Goal: Download file/media

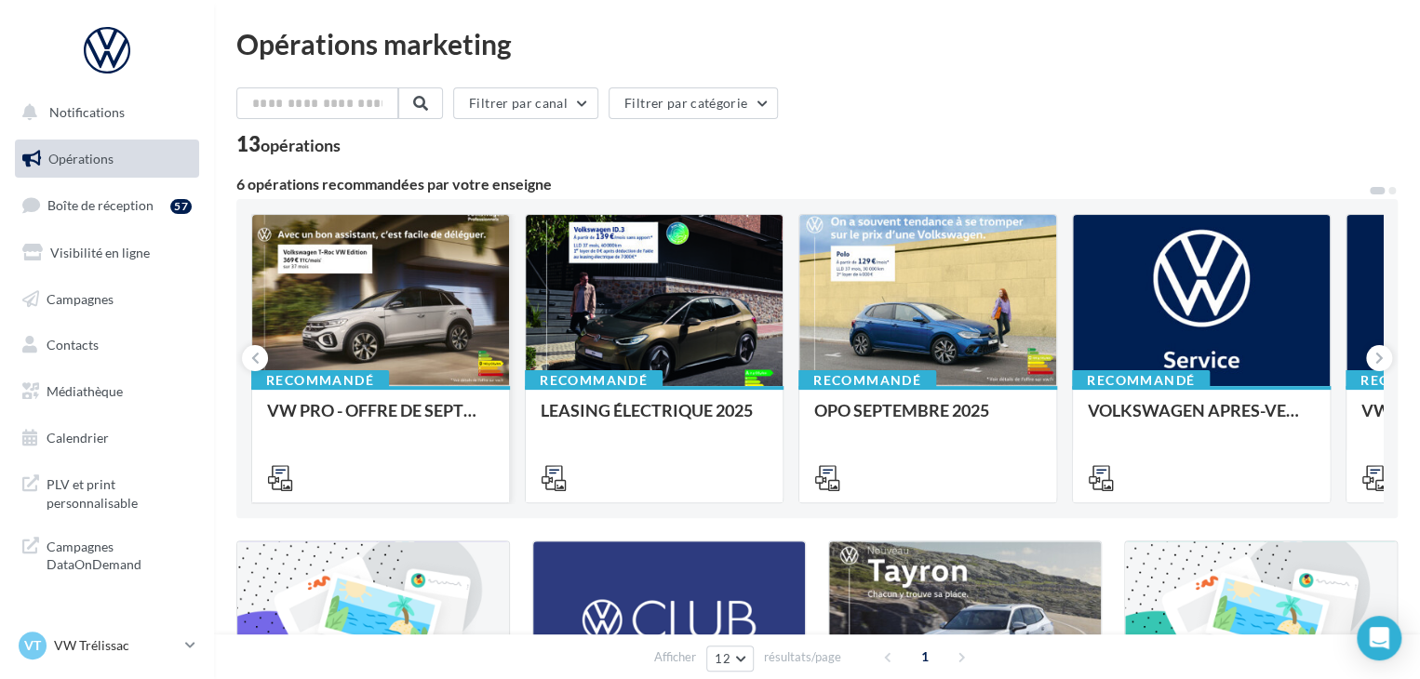
click at [349, 325] on div at bounding box center [380, 301] width 257 height 173
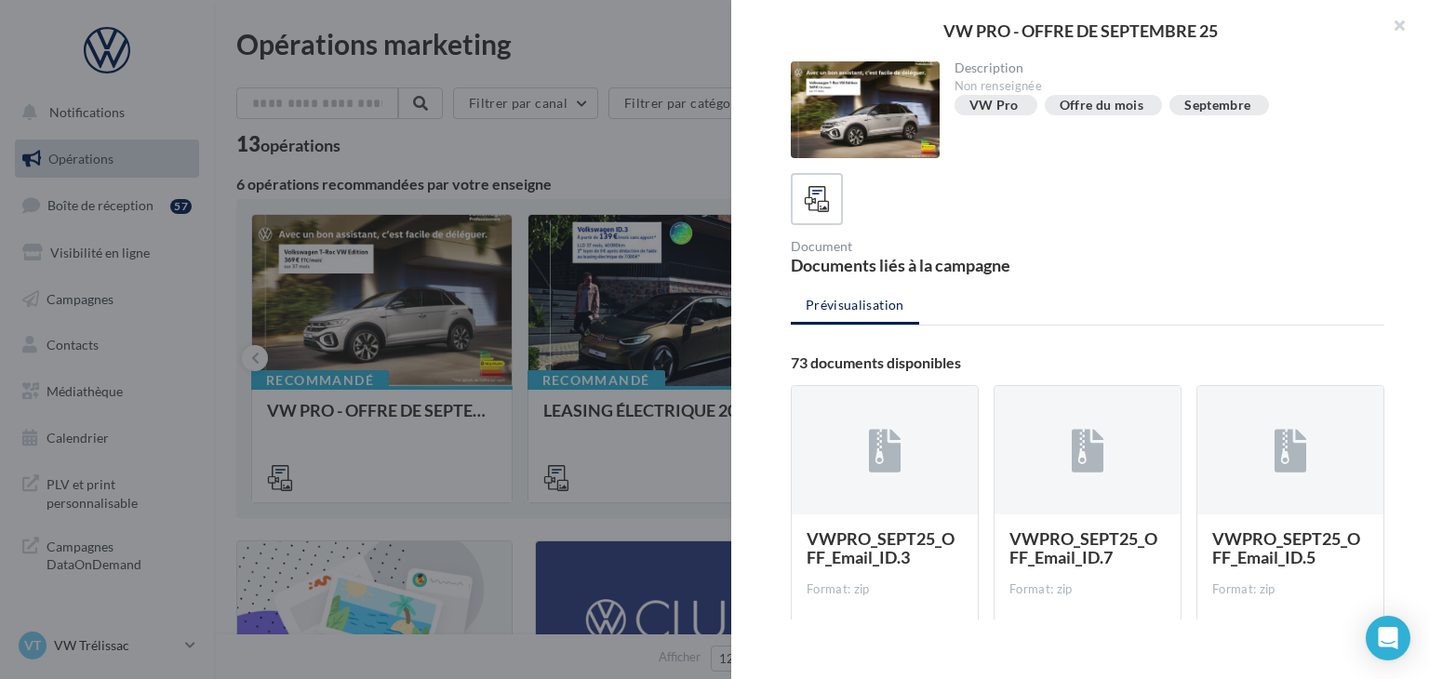
click at [861, 577] on div "VWPRO_SEPT25_OFF_Email_ID.3 Format: zip" at bounding box center [885, 604] width 156 height 150
click at [908, 443] on div at bounding box center [885, 451] width 186 height 130
click at [887, 443] on icon at bounding box center [885, 451] width 33 height 43
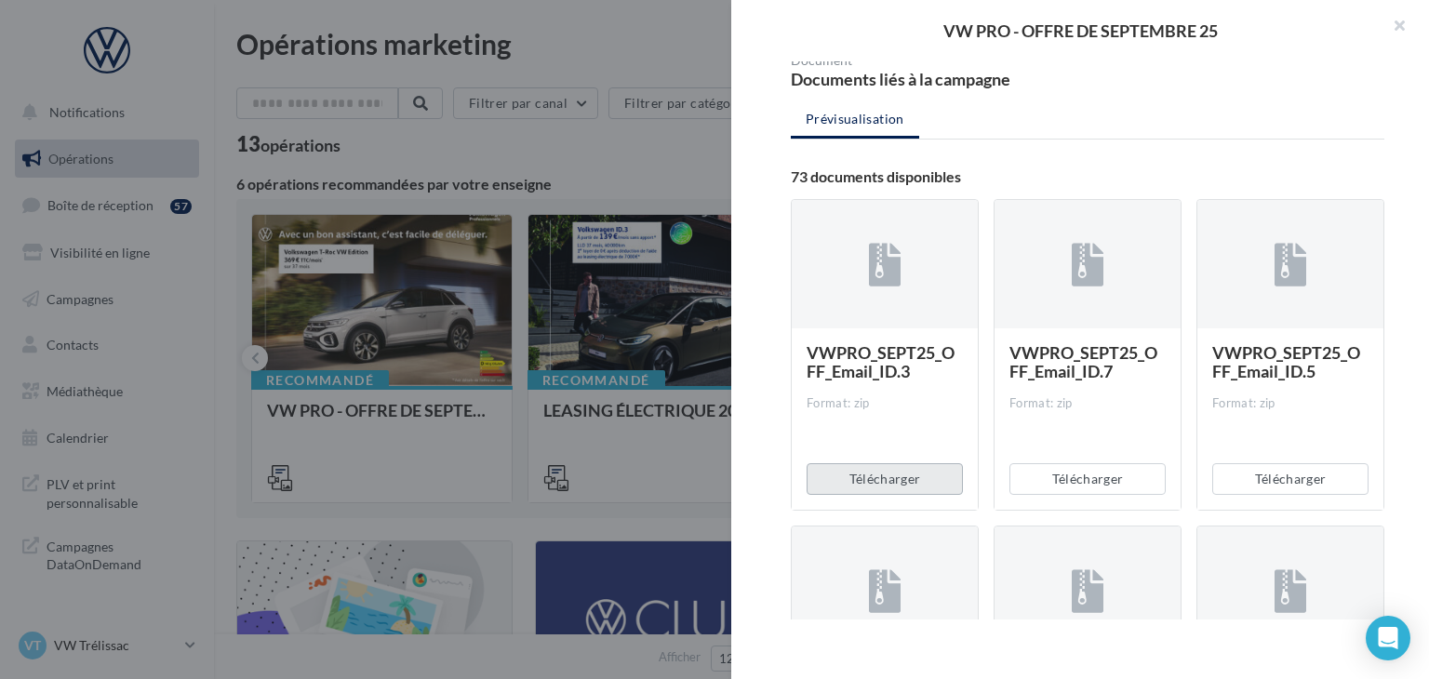
scroll to position [279, 0]
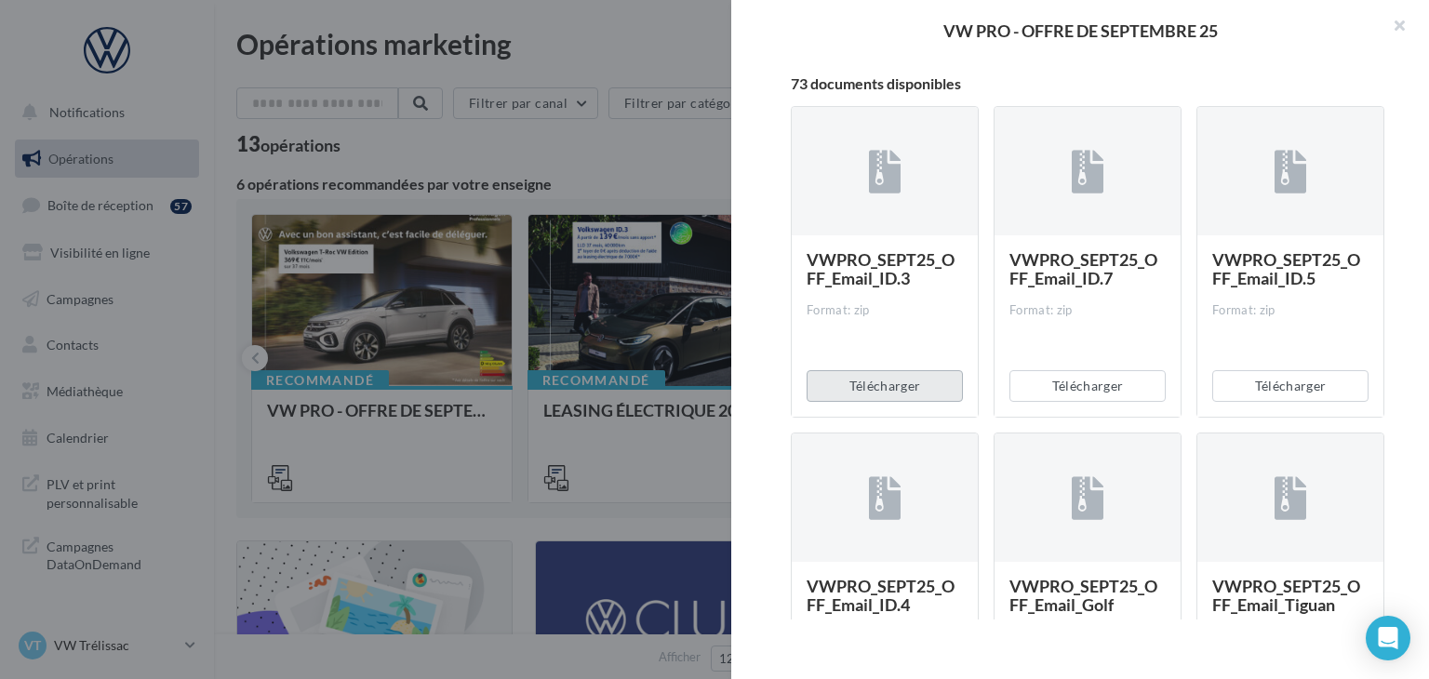
click at [902, 380] on button "Télécharger" at bounding box center [885, 386] width 156 height 32
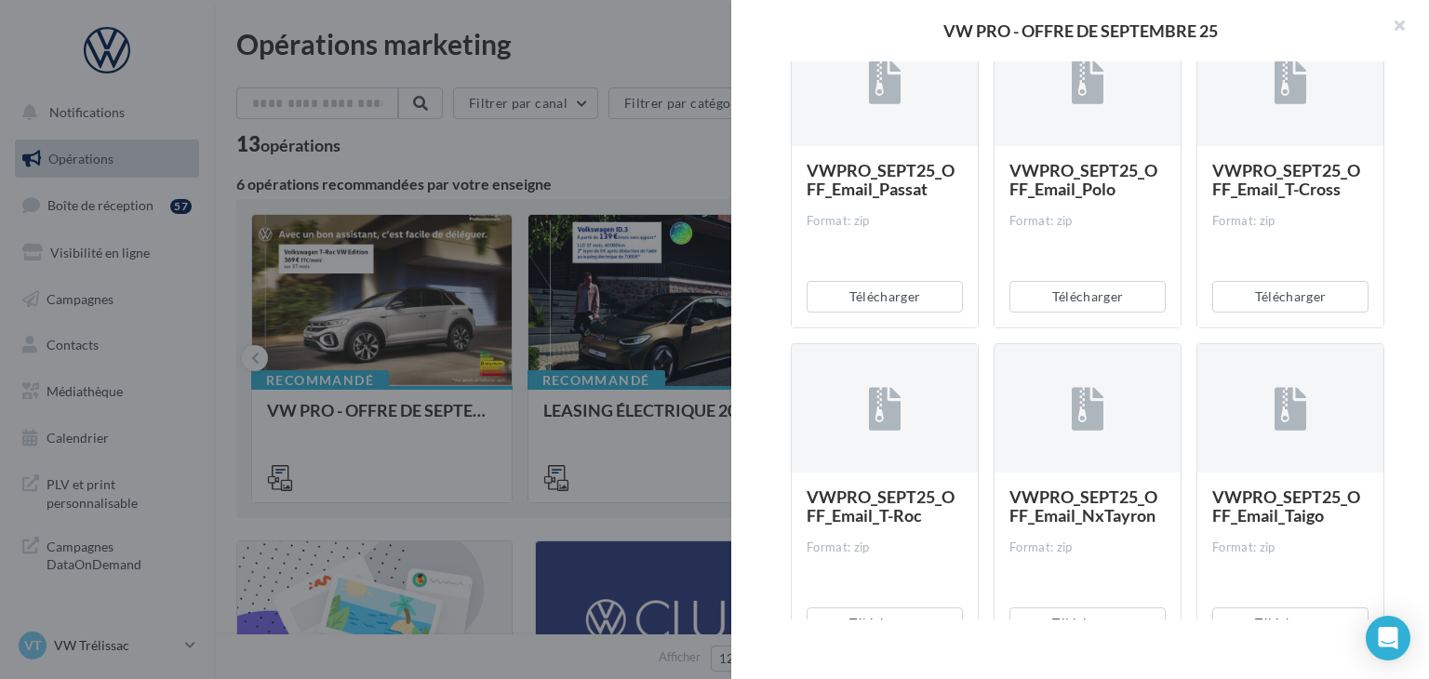
scroll to position [1023, 0]
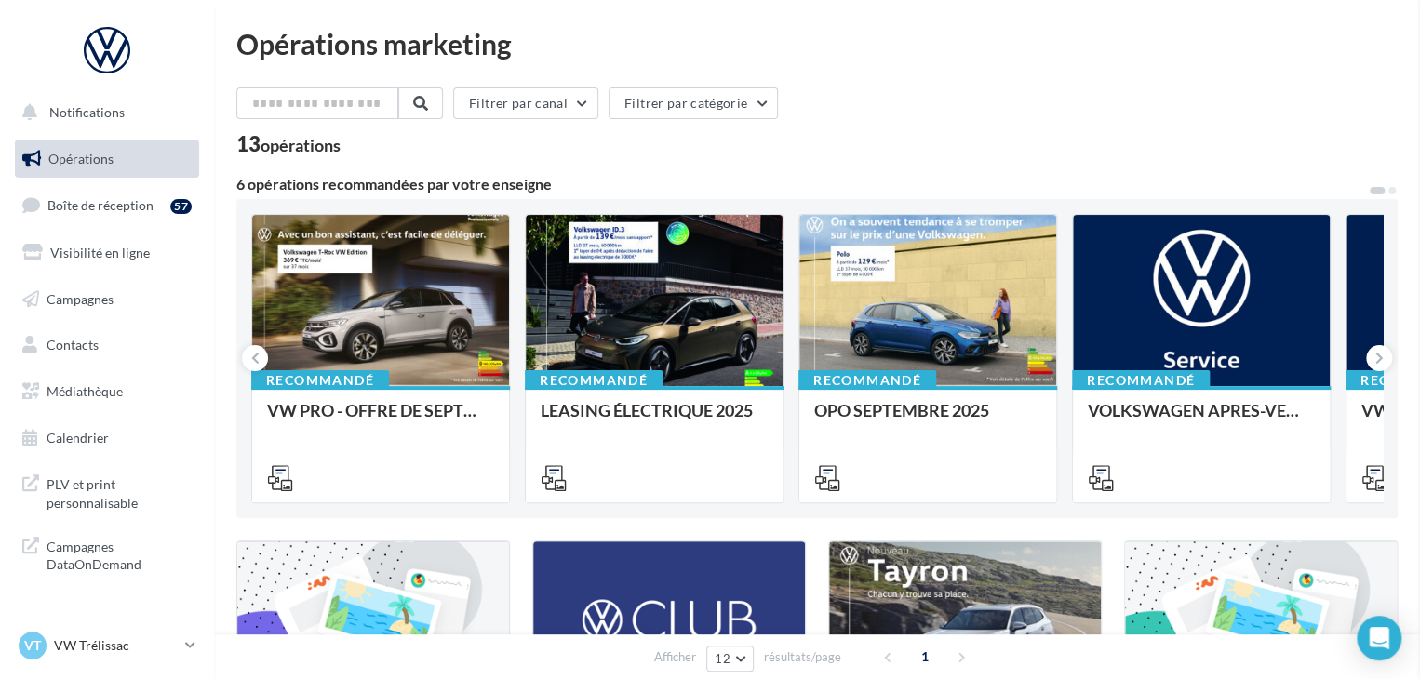
click at [685, 384] on div at bounding box center [654, 301] width 257 height 173
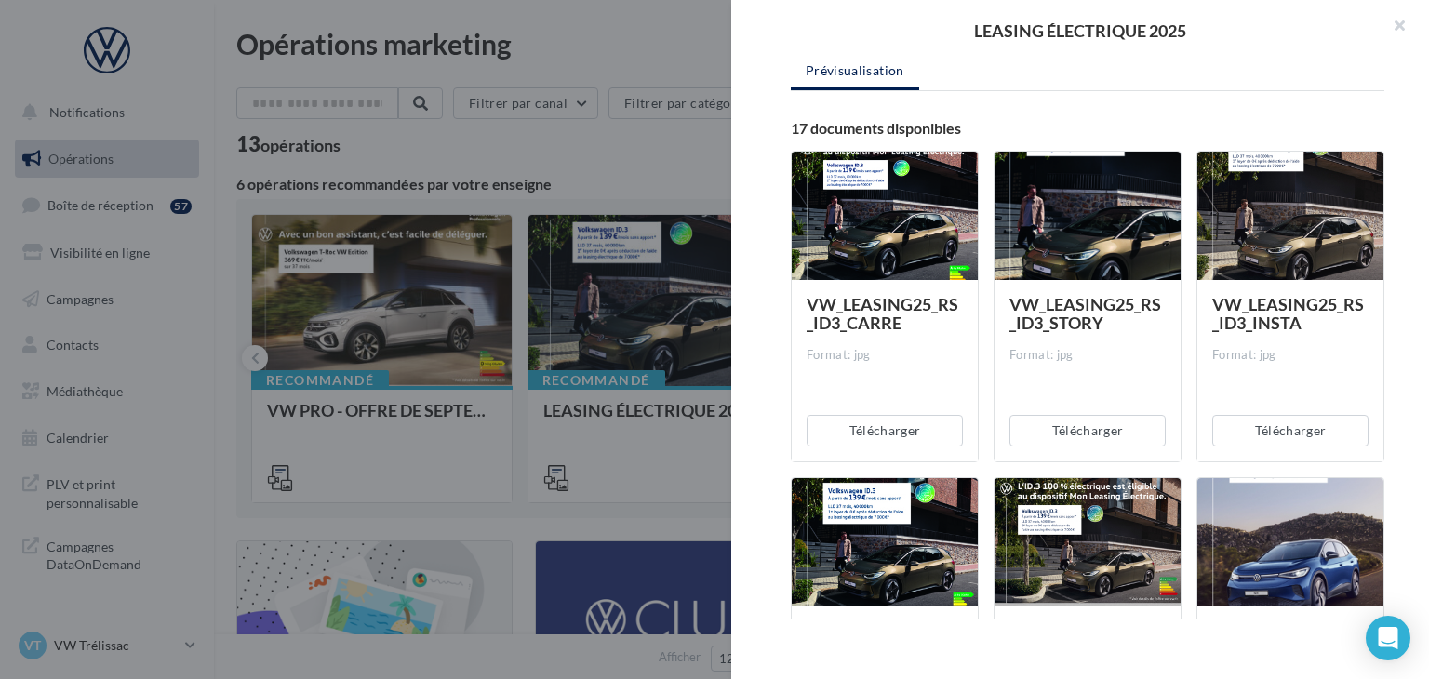
scroll to position [279, 0]
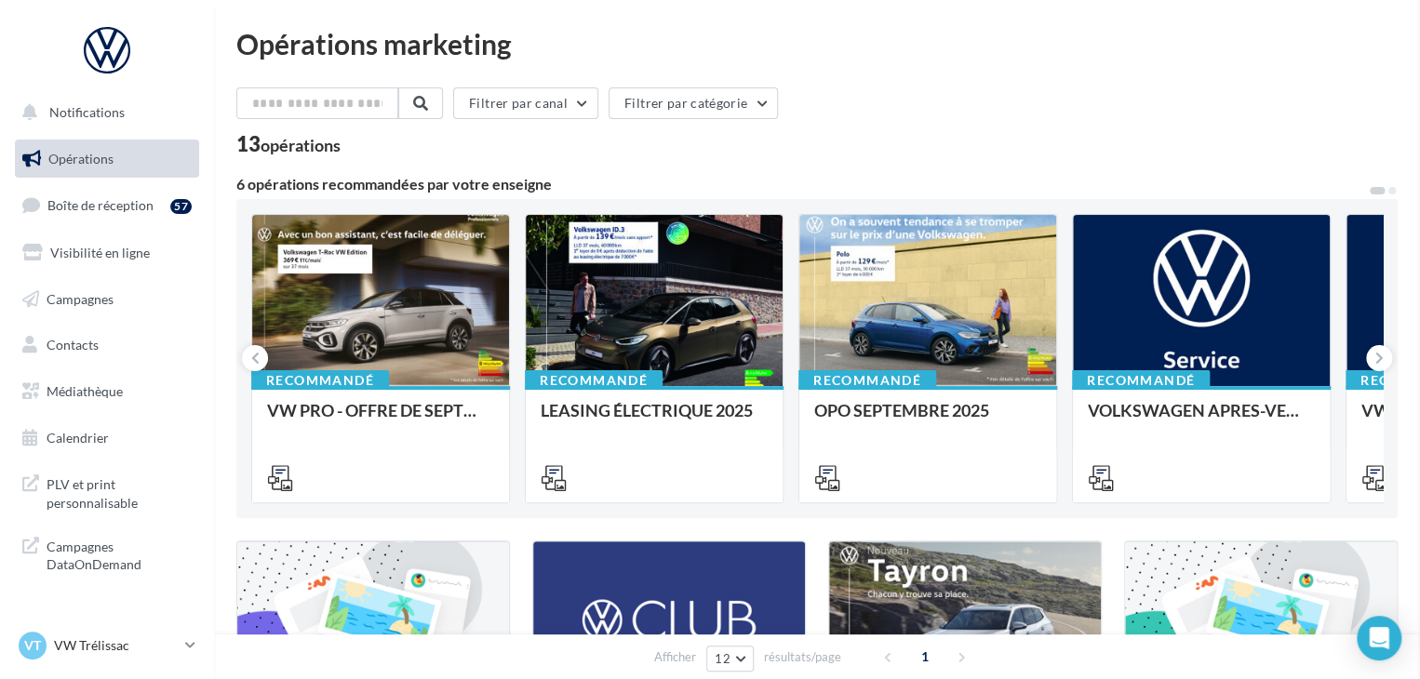
click at [923, 321] on div at bounding box center [927, 301] width 257 height 173
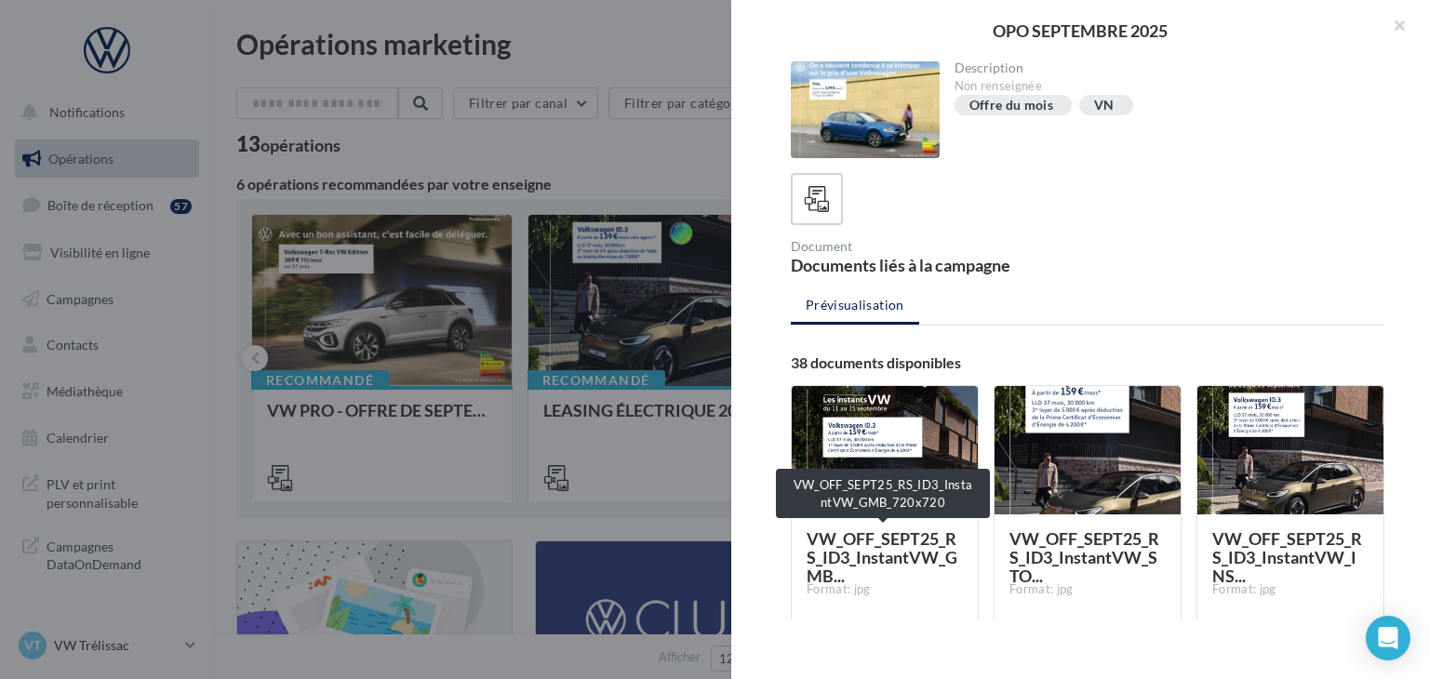
scroll to position [93, 0]
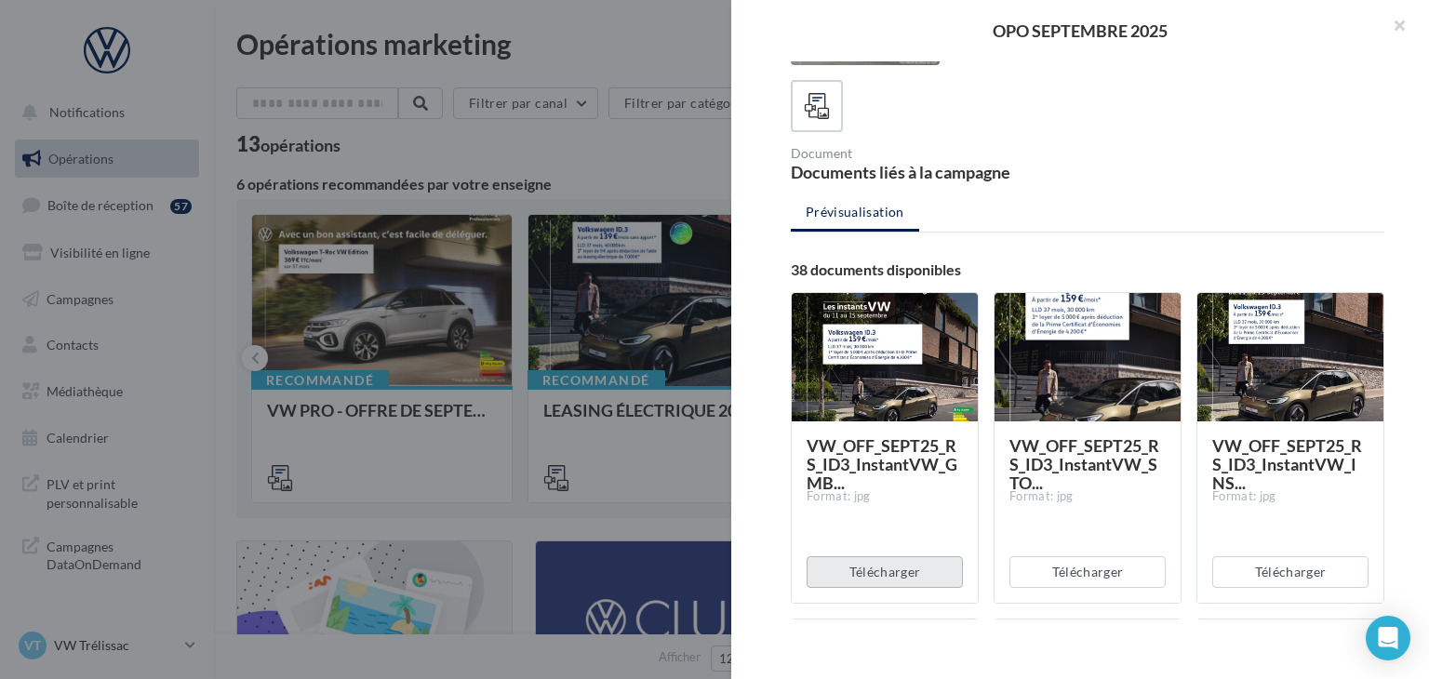
click at [921, 575] on button "Télécharger" at bounding box center [885, 572] width 156 height 32
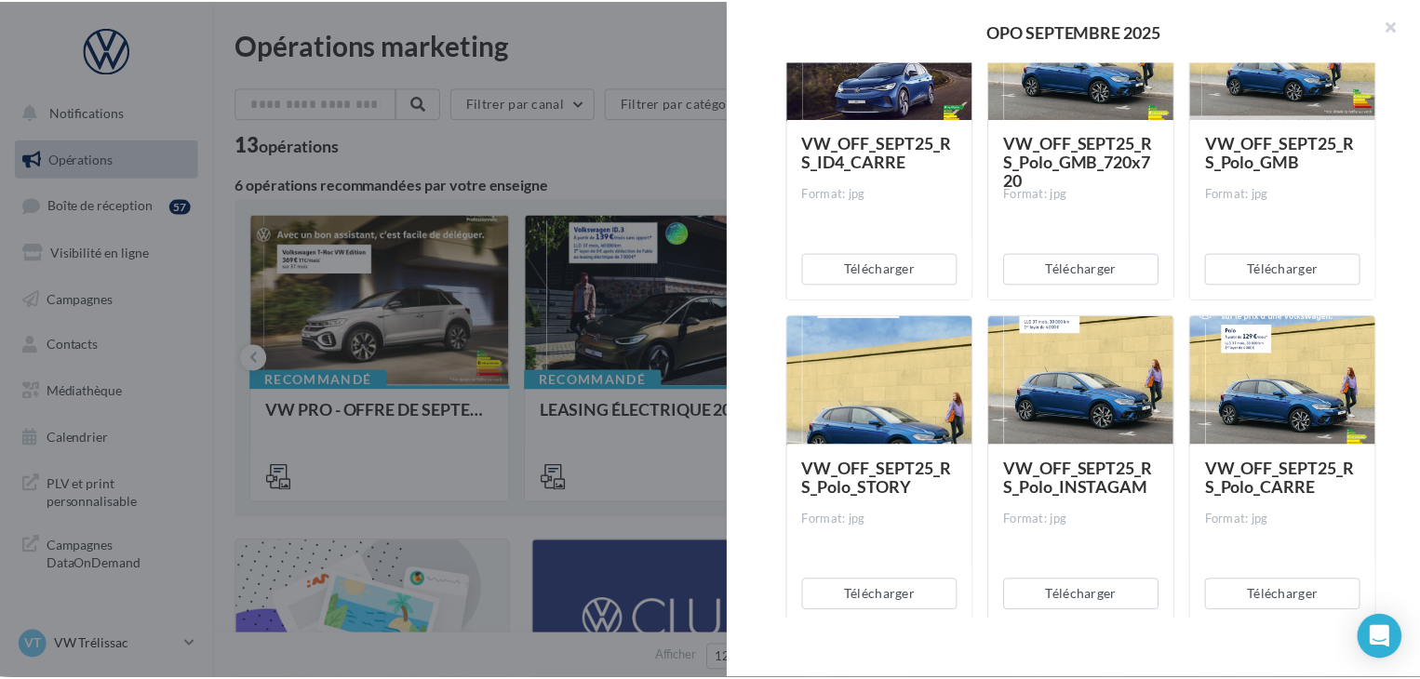
scroll to position [3163, 0]
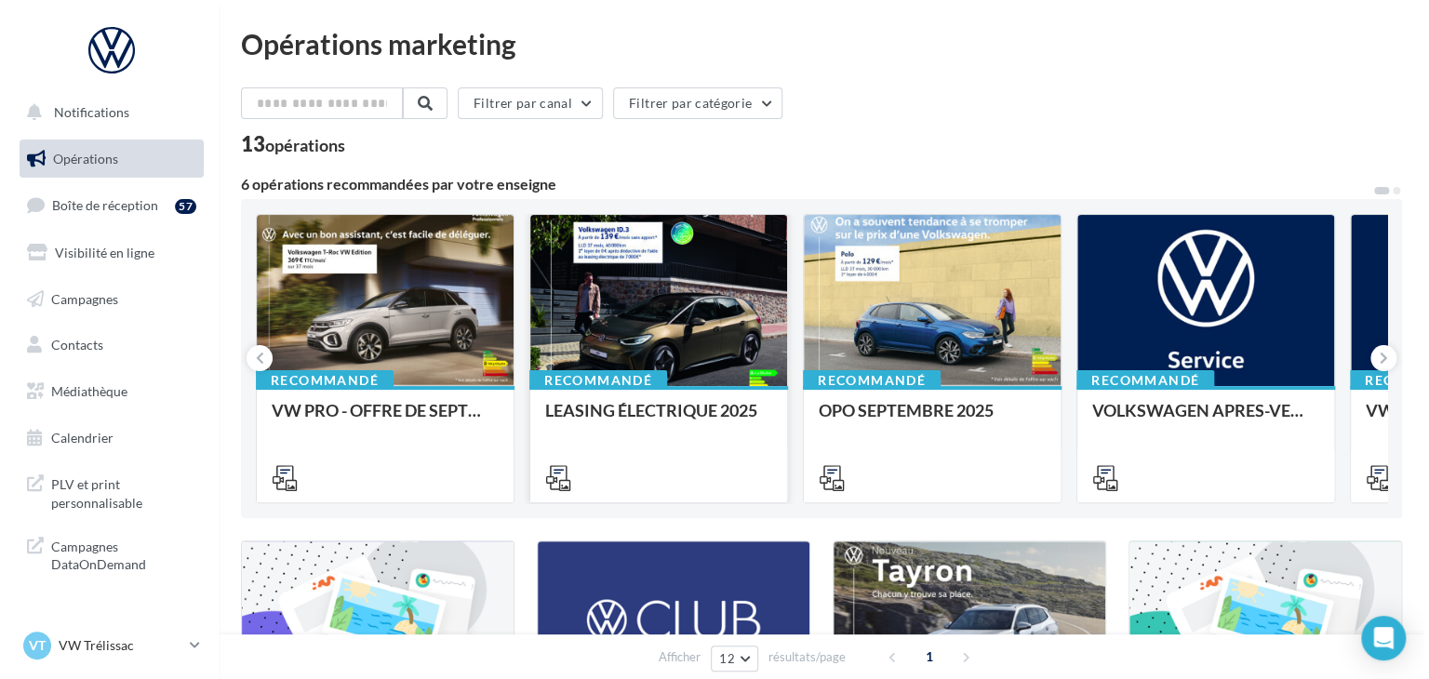
scroll to position [93, 0]
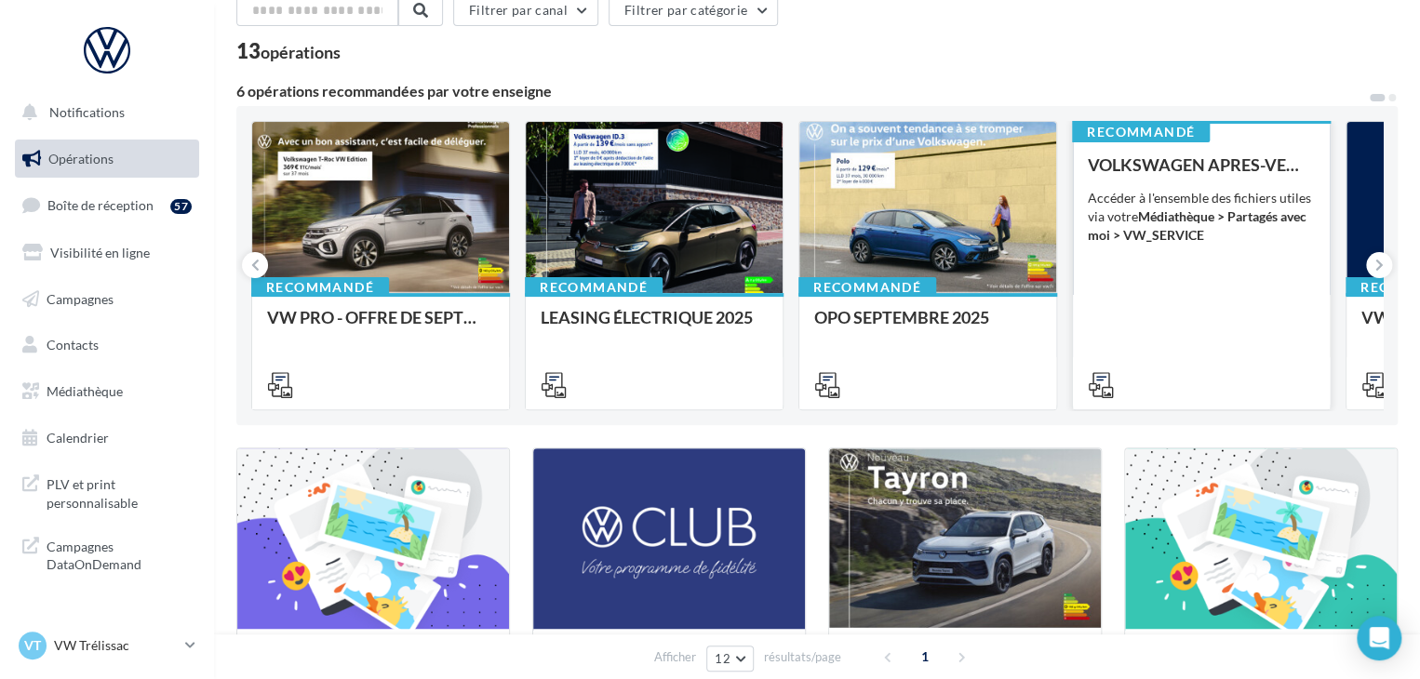
click at [1206, 193] on div "Accéder à l'ensemble des fichiers utiles via votre Médiathèque > Partagés avec …" at bounding box center [1200, 217] width 227 height 56
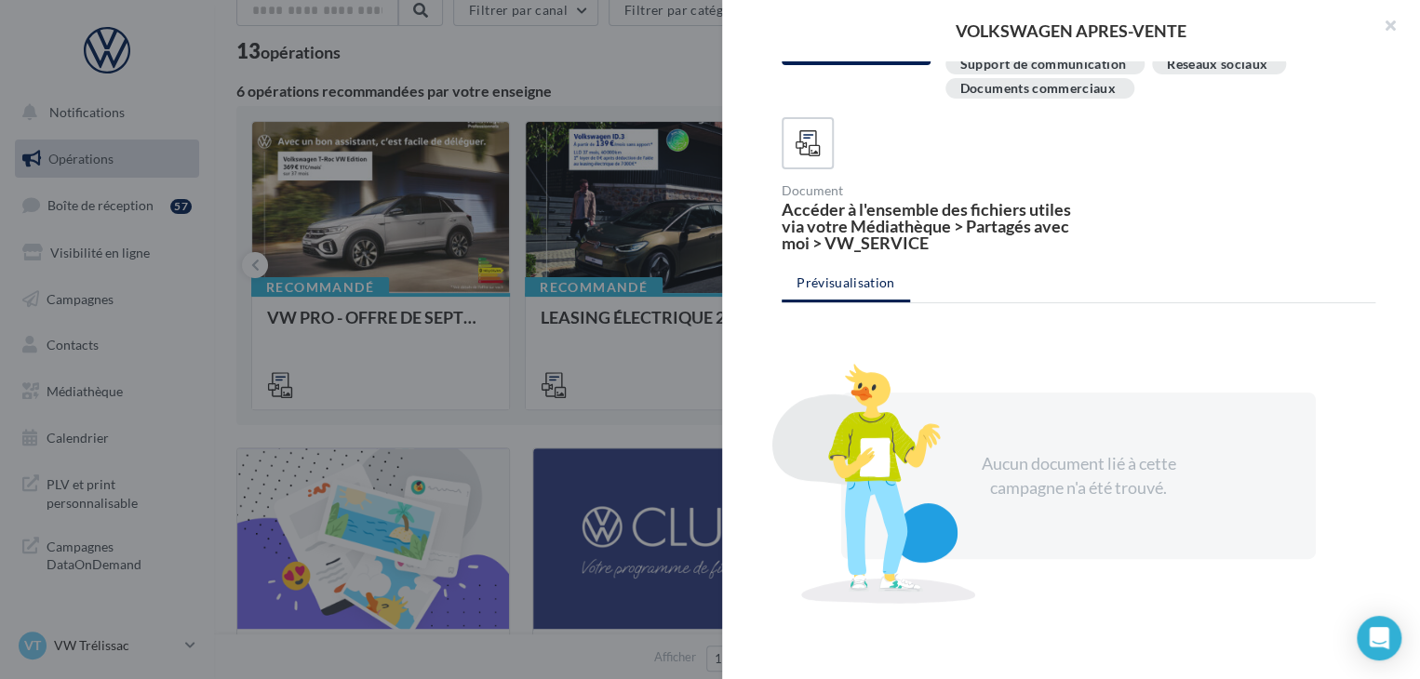
click at [686, 82] on div at bounding box center [710, 339] width 1420 height 679
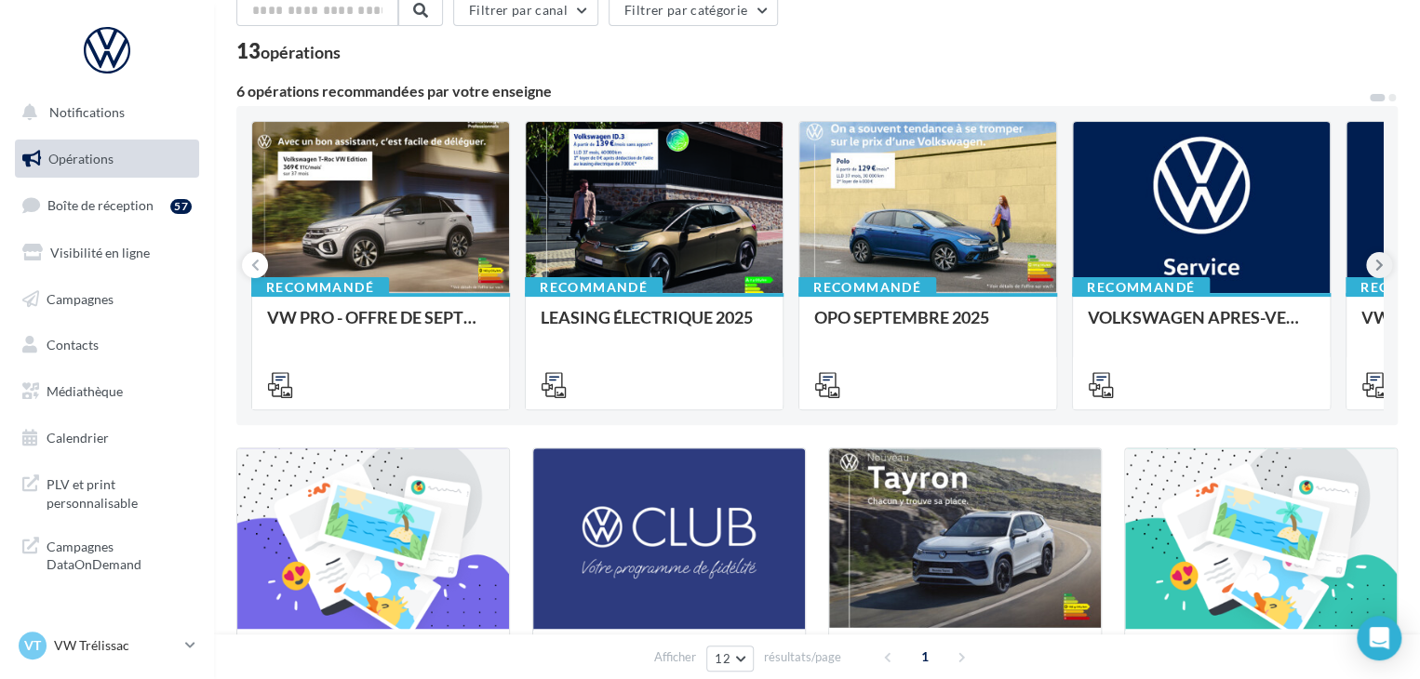
click at [1384, 266] on button at bounding box center [1379, 265] width 26 height 26
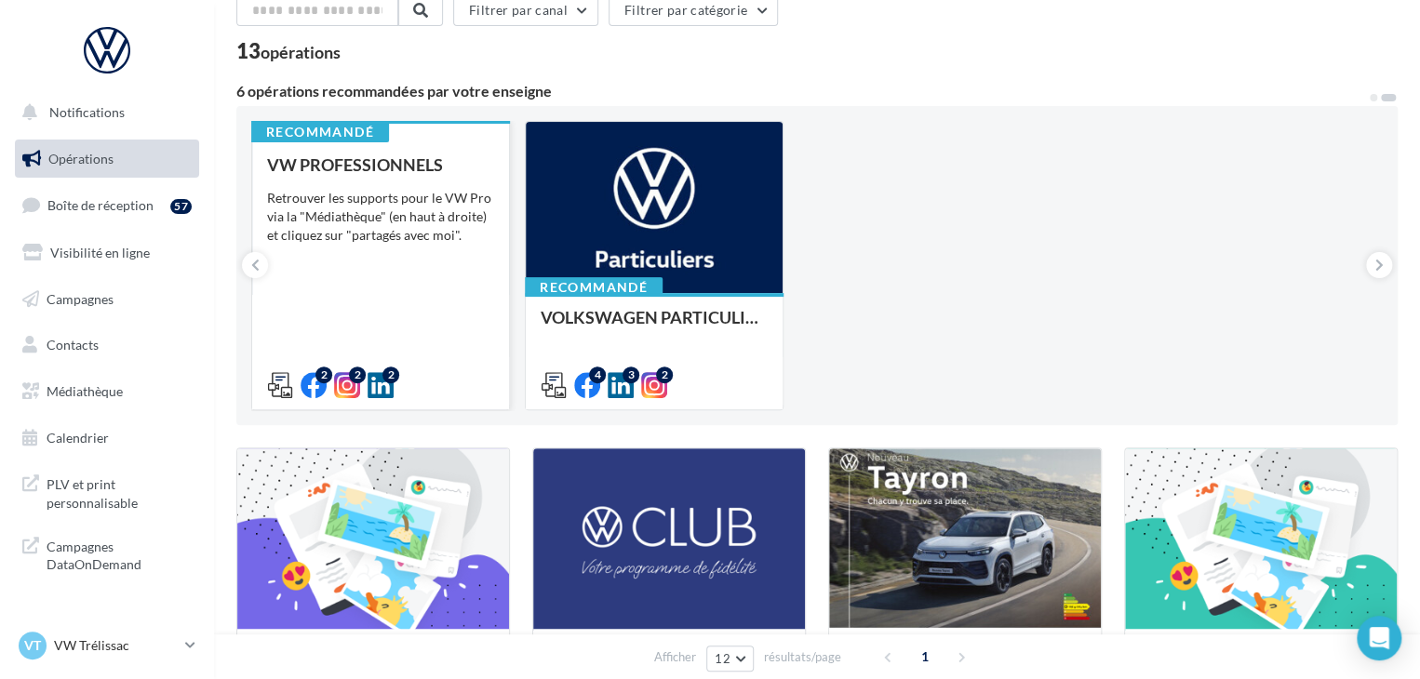
click at [408, 207] on div "Retrouver les supports pour le VW Pro via la "Médiathèque" (en haut à droite) e…" at bounding box center [380, 217] width 227 height 56
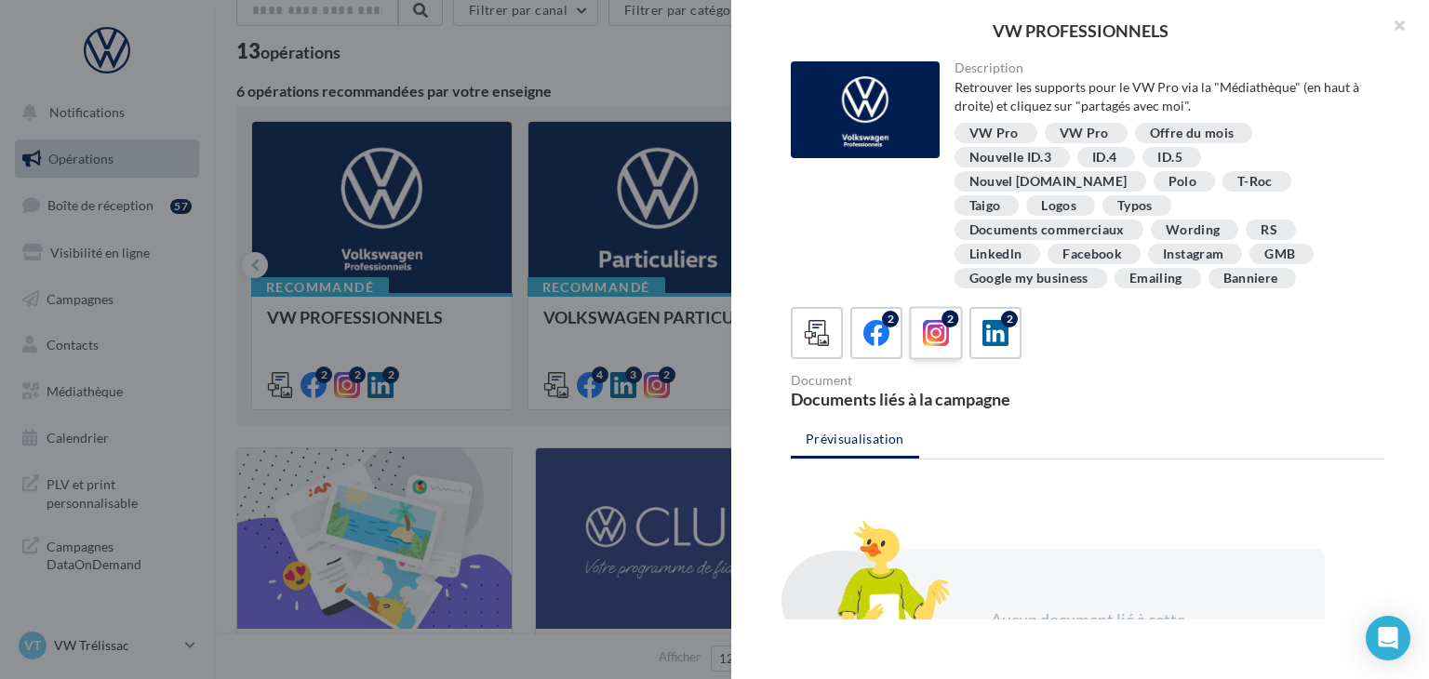
click at [953, 314] on label "2" at bounding box center [935, 332] width 53 height 53
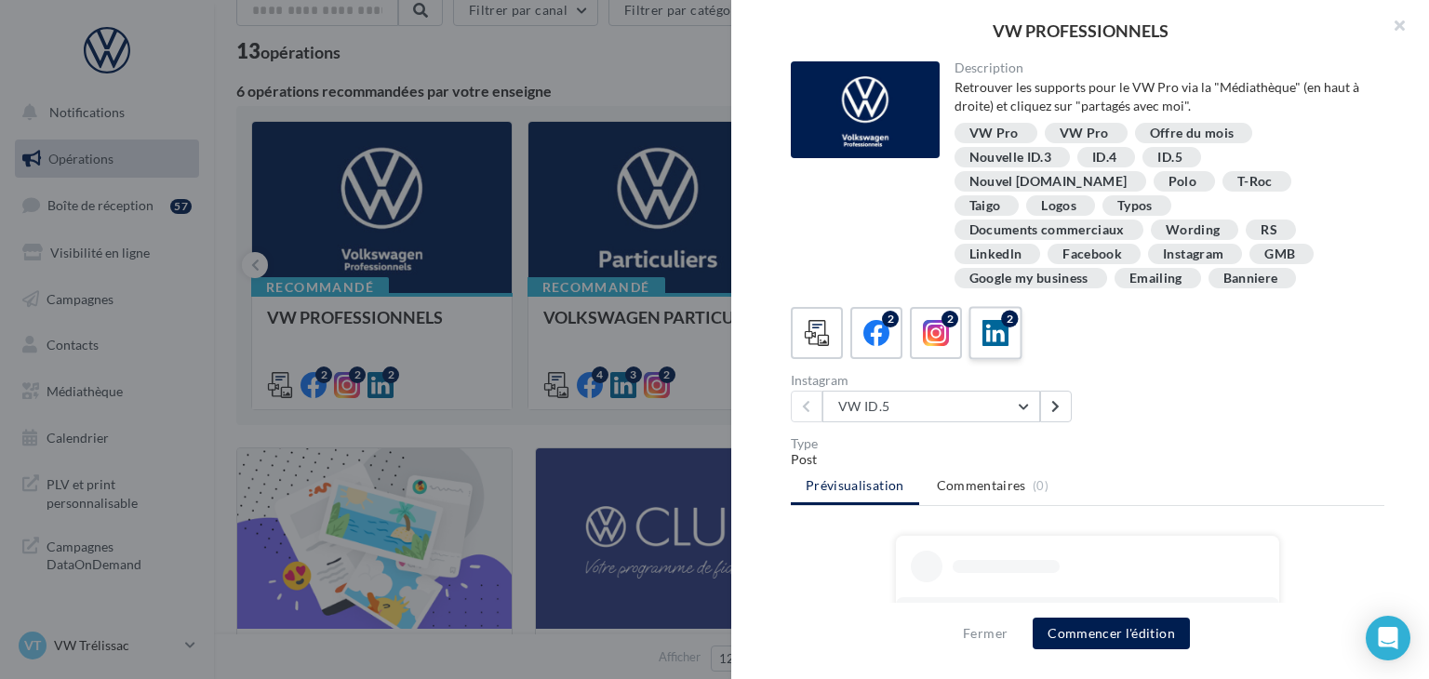
click at [988, 320] on icon at bounding box center [995, 333] width 27 height 27
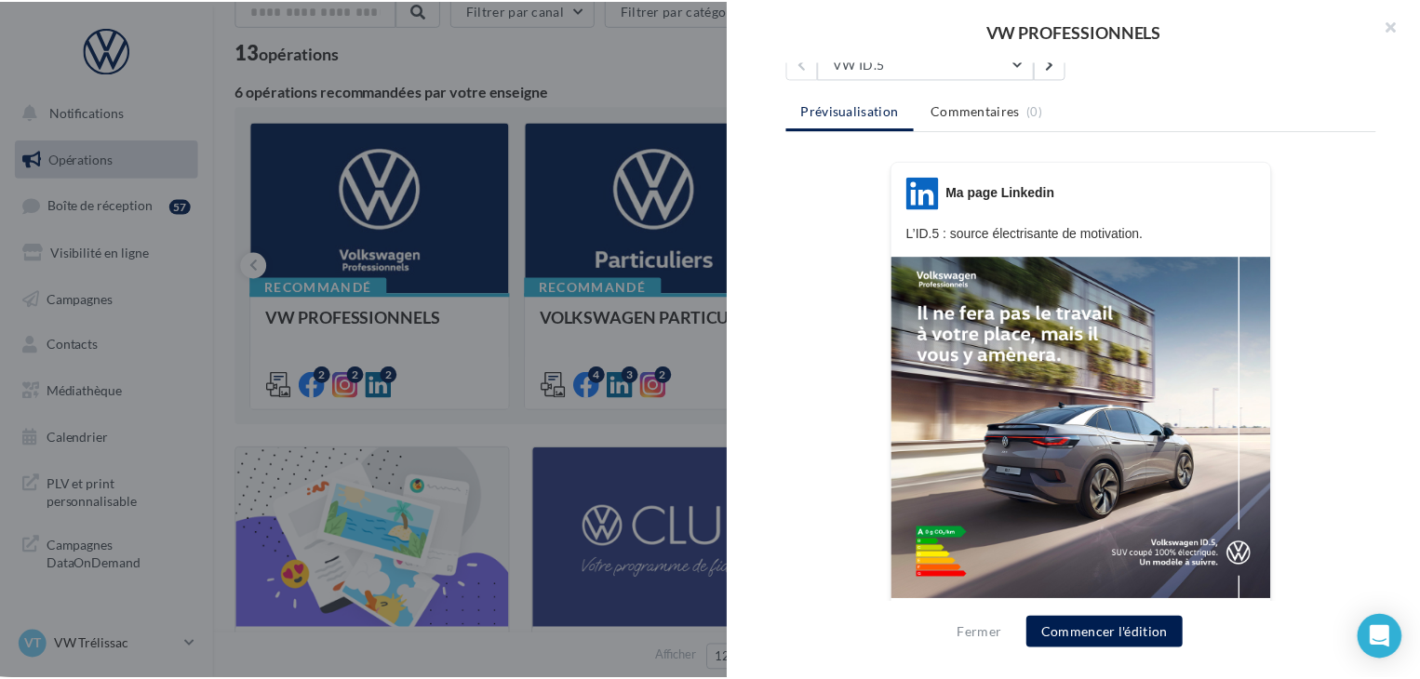
scroll to position [371, 0]
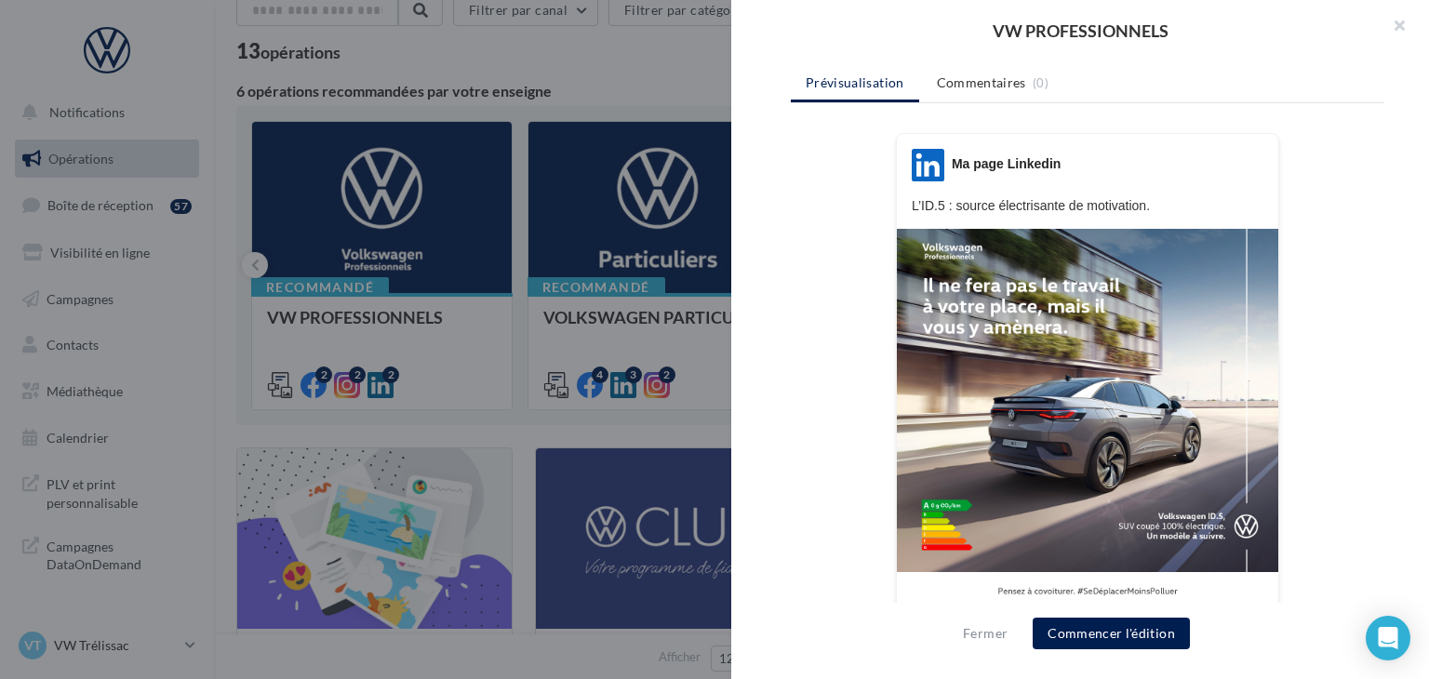
click at [677, 66] on div at bounding box center [714, 339] width 1429 height 679
